Goal: Task Accomplishment & Management: Use online tool/utility

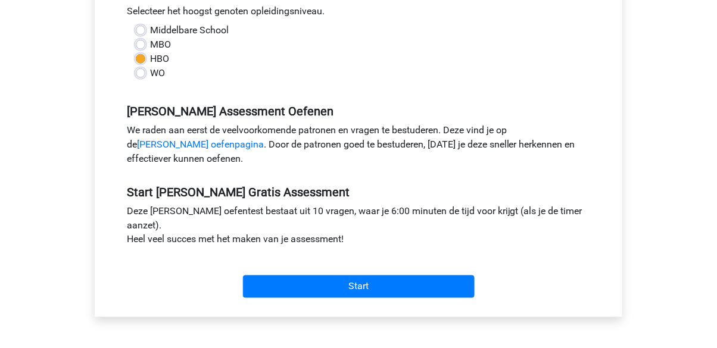
scroll to position [277, 0]
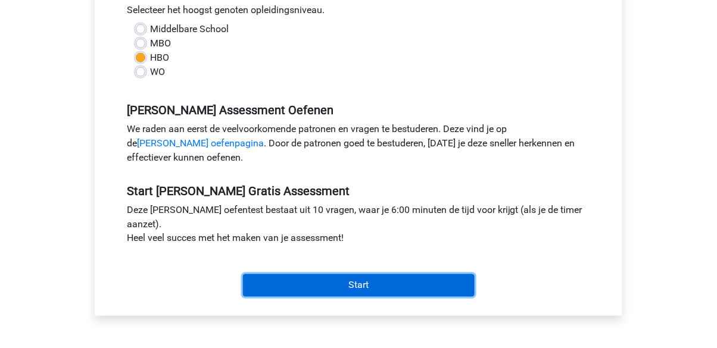
click at [317, 279] on input "Start" at bounding box center [359, 286] width 232 height 23
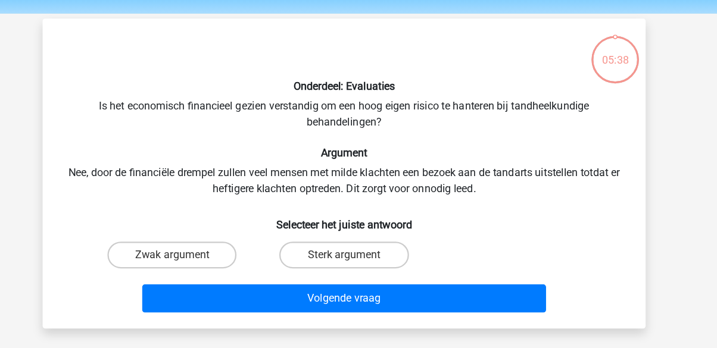
click at [339, 265] on label "Sterk argument" at bounding box center [358, 266] width 115 height 24
click at [359, 266] on input "Sterk argument" at bounding box center [363, 270] width 8 height 8
radio input "true"
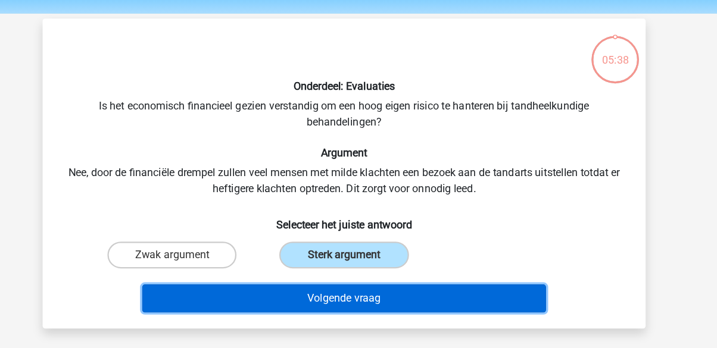
click at [333, 301] on button "Volgende vraag" at bounding box center [359, 304] width 360 height 25
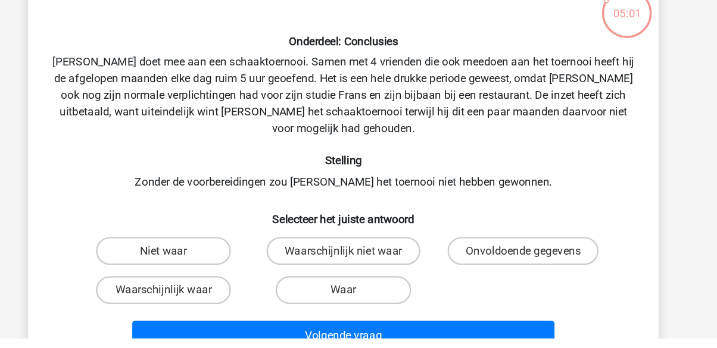
scroll to position [20, 0]
click at [555, 262] on label "Onvoldoende gegevens" at bounding box center [511, 274] width 129 height 24
click at [519, 274] on input "Onvoldoende gegevens" at bounding box center [516, 278] width 8 height 8
radio input "true"
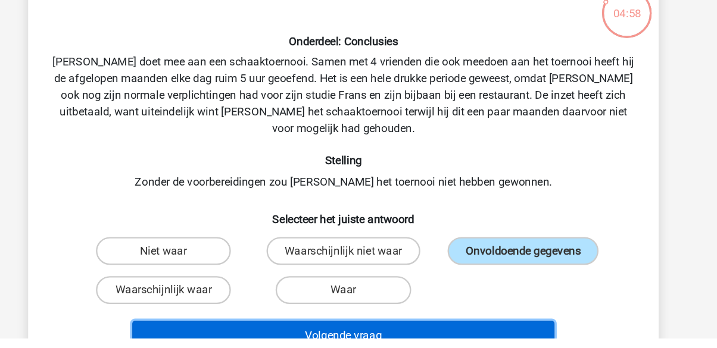
click at [508, 334] on button "Volgende vraag" at bounding box center [359, 346] width 360 height 25
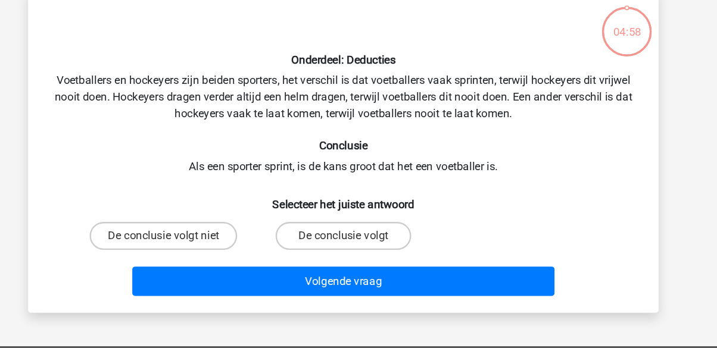
scroll to position [20, 0]
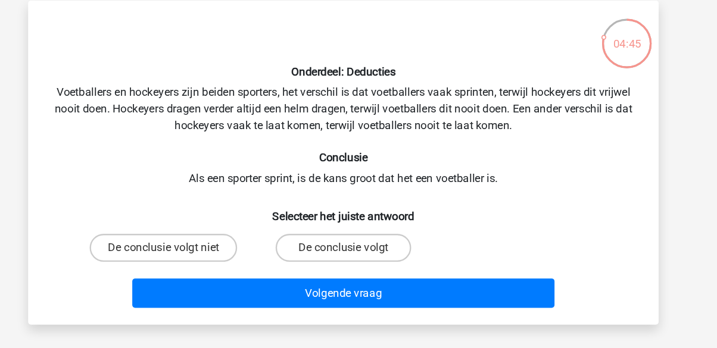
click at [174, 252] on label "De conclusie volgt niet" at bounding box center [205, 246] width 126 height 24
click at [206, 252] on input "De conclusie volgt niet" at bounding box center [210, 250] width 8 height 8
radio input "true"
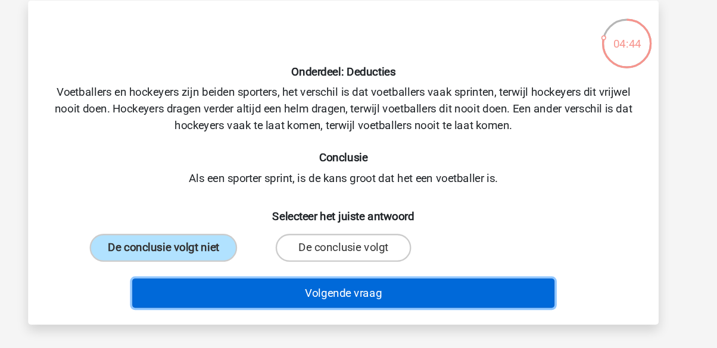
click at [328, 292] on button "Volgende vraag" at bounding box center [359, 284] width 360 height 25
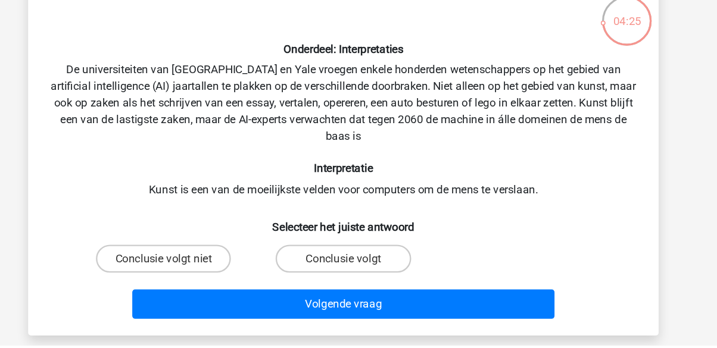
click at [350, 280] on label "Conclusie volgt" at bounding box center [358, 275] width 115 height 24
click at [359, 280] on input "Conclusie volgt" at bounding box center [363, 279] width 8 height 8
radio input "true"
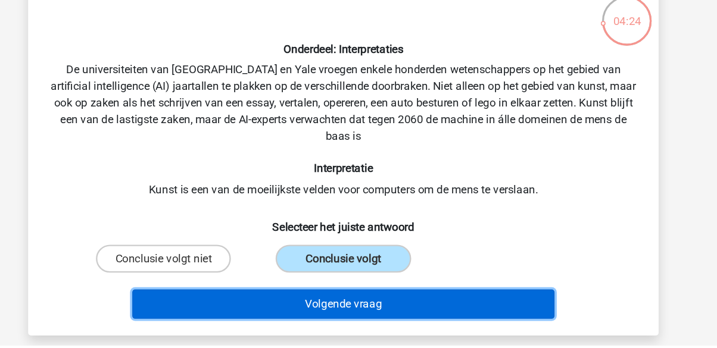
click at [223, 318] on button "Volgende vraag" at bounding box center [359, 313] width 360 height 25
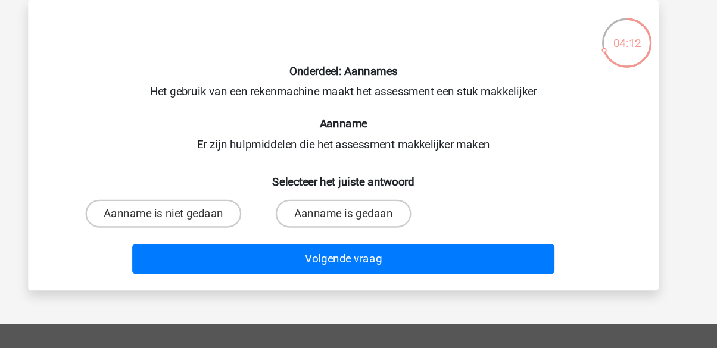
click at [351, 218] on label "Aanname is gedaan" at bounding box center [358, 218] width 115 height 24
click at [359, 218] on input "Aanname is gedaan" at bounding box center [363, 221] width 8 height 8
radio input "true"
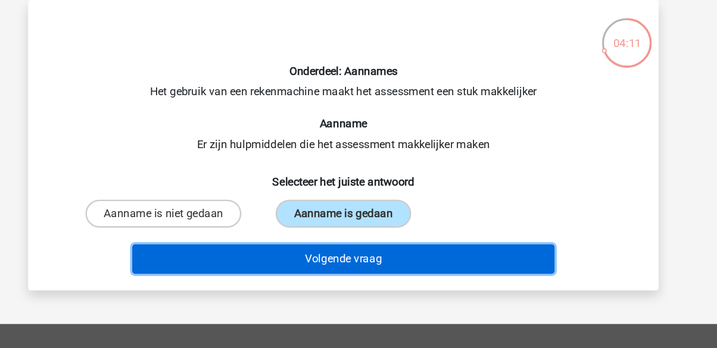
click at [316, 267] on button "Volgende vraag" at bounding box center [359, 256] width 360 height 25
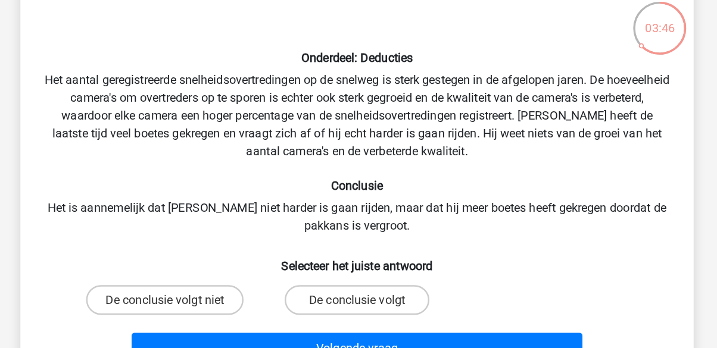
click at [234, 284] on label "De conclusie volgt niet" at bounding box center [205, 289] width 126 height 24
click at [213, 289] on input "De conclusie volgt niet" at bounding box center [210, 293] width 8 height 8
radio input "true"
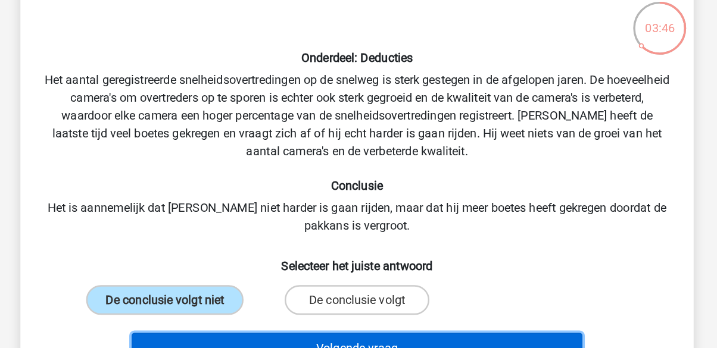
click at [303, 335] on button "Volgende vraag" at bounding box center [359, 327] width 360 height 25
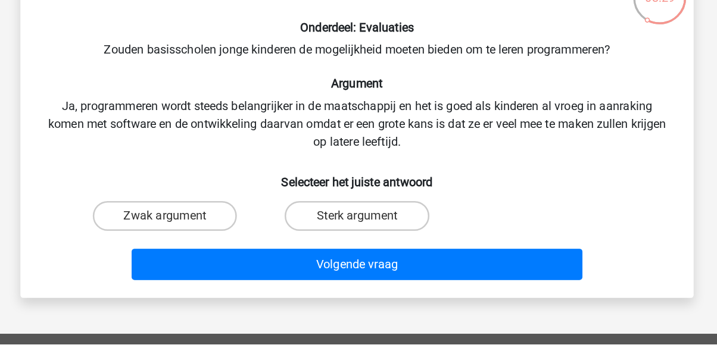
click at [194, 253] on label "Zwak argument" at bounding box center [205, 246] width 115 height 24
click at [206, 253] on input "Zwak argument" at bounding box center [210, 250] width 8 height 8
radio input "true"
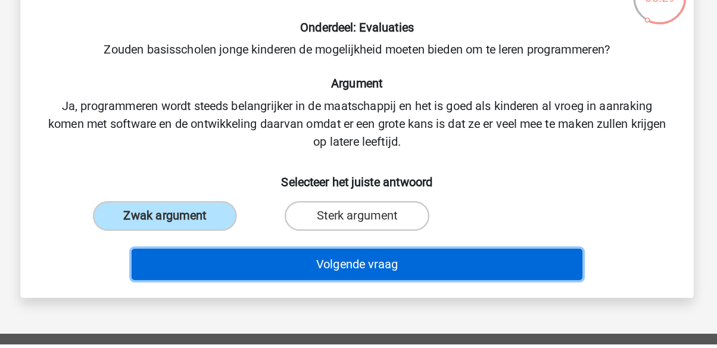
click at [394, 292] on button "Volgende vraag" at bounding box center [359, 284] width 360 height 25
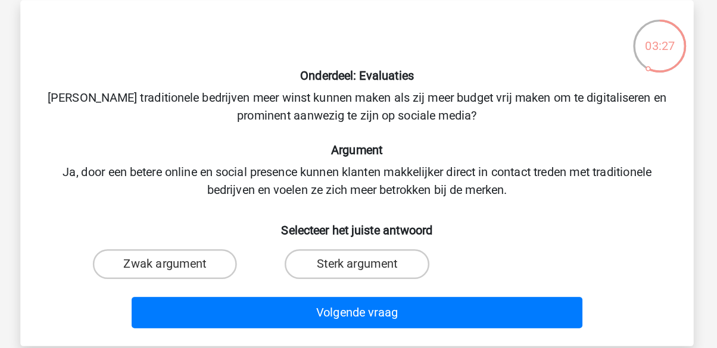
click at [393, 244] on label "Sterk argument" at bounding box center [358, 246] width 115 height 24
click at [366, 246] on input "Sterk argument" at bounding box center [363, 250] width 8 height 8
radio input "true"
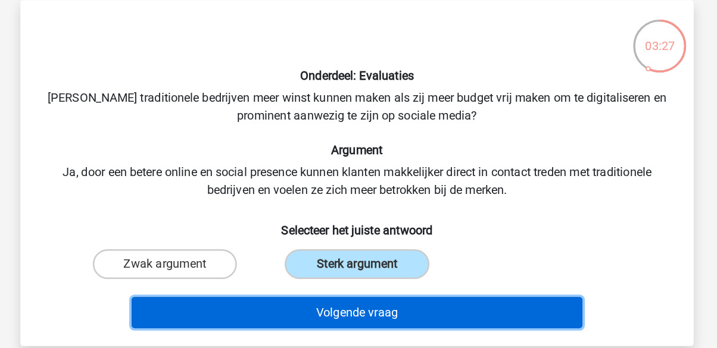
click at [375, 285] on button "Volgende vraag" at bounding box center [359, 284] width 360 height 25
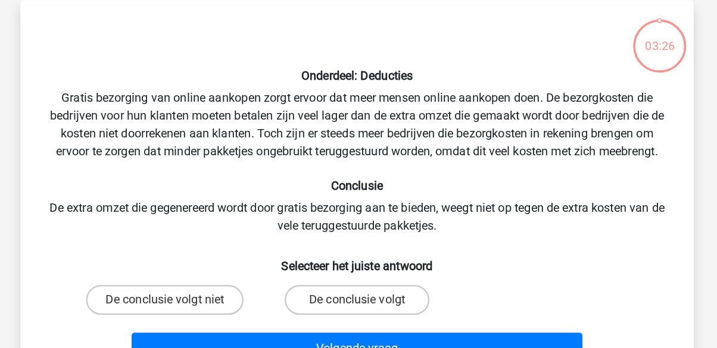
click at [207, 273] on label "De conclusie volgt niet" at bounding box center [205, 275] width 126 height 24
click at [207, 275] on input "De conclusie volgt niet" at bounding box center [210, 279] width 8 height 8
radio input "true"
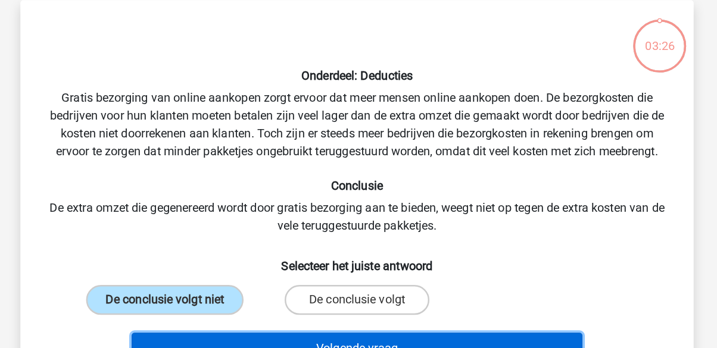
click at [371, 311] on button "Volgende vraag" at bounding box center [359, 313] width 360 height 25
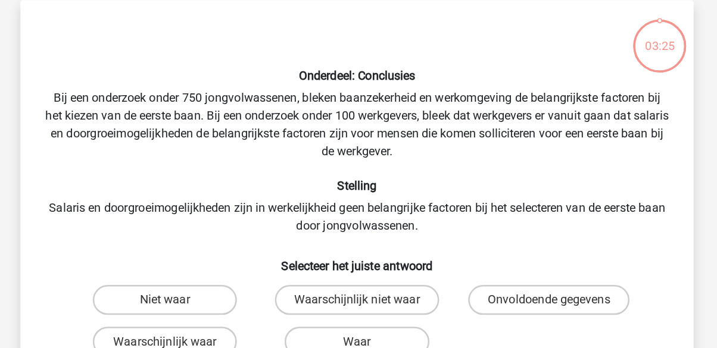
click at [374, 282] on label "Waarschijnlijk niet waar" at bounding box center [358, 275] width 131 height 24
click at [366, 282] on input "Waarschijnlijk niet waar" at bounding box center [363, 279] width 8 height 8
radio input "true"
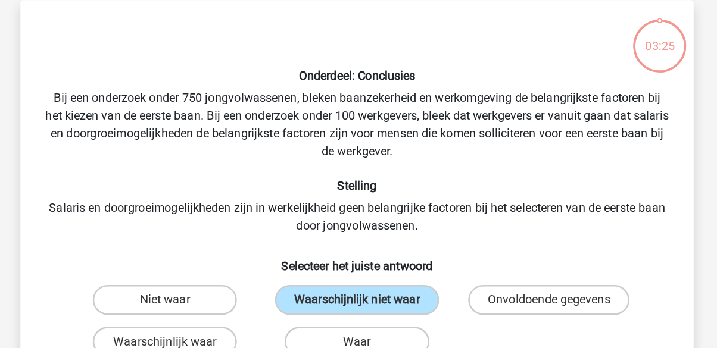
click at [367, 328] on div "Resultaten" at bounding box center [358, 344] width 499 height 39
click at [372, 346] on button "Resultaten" at bounding box center [359, 346] width 360 height 25
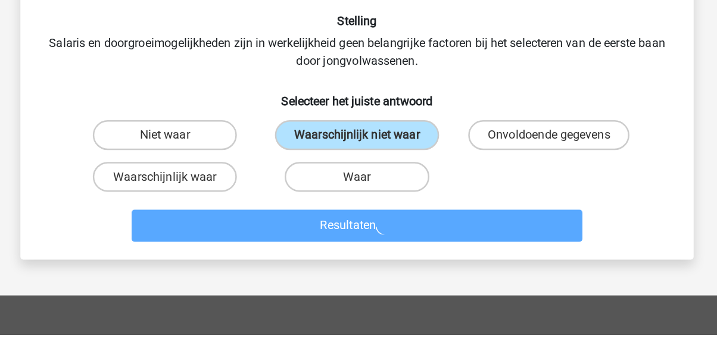
scroll to position [161, 0]
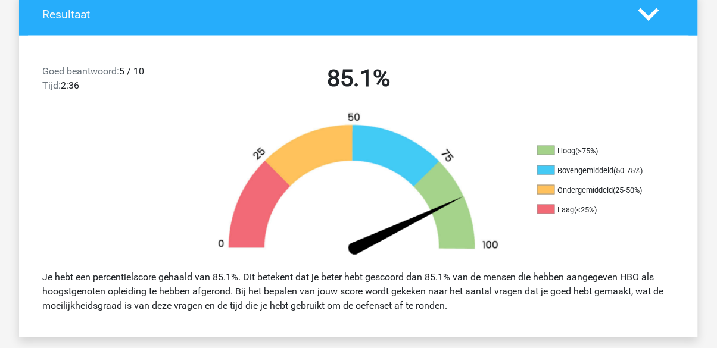
scroll to position [264, 0]
